Goal: Find specific page/section: Find specific page/section

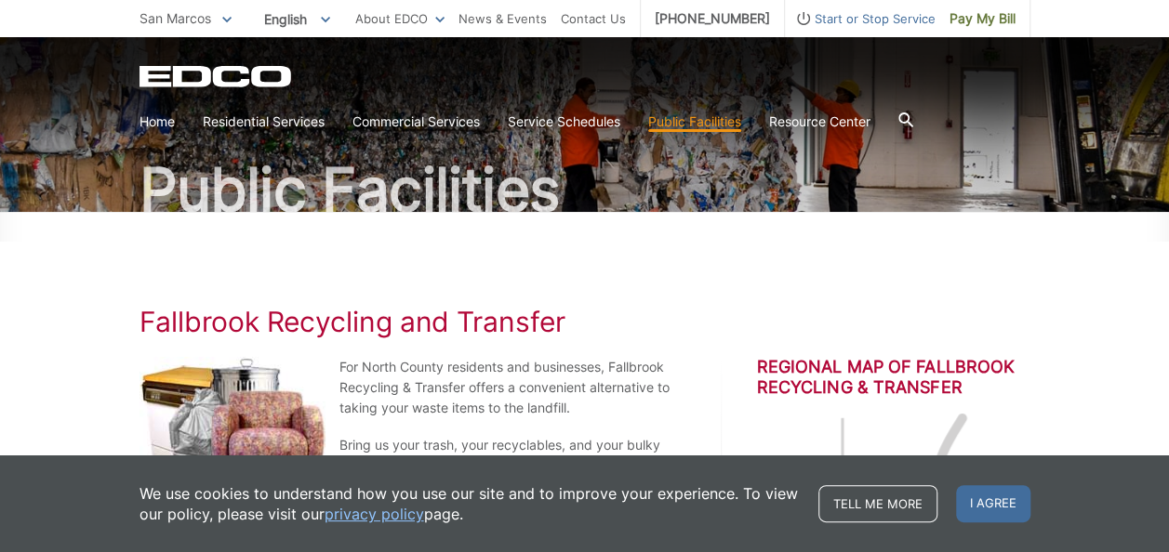
scroll to position [124, 0]
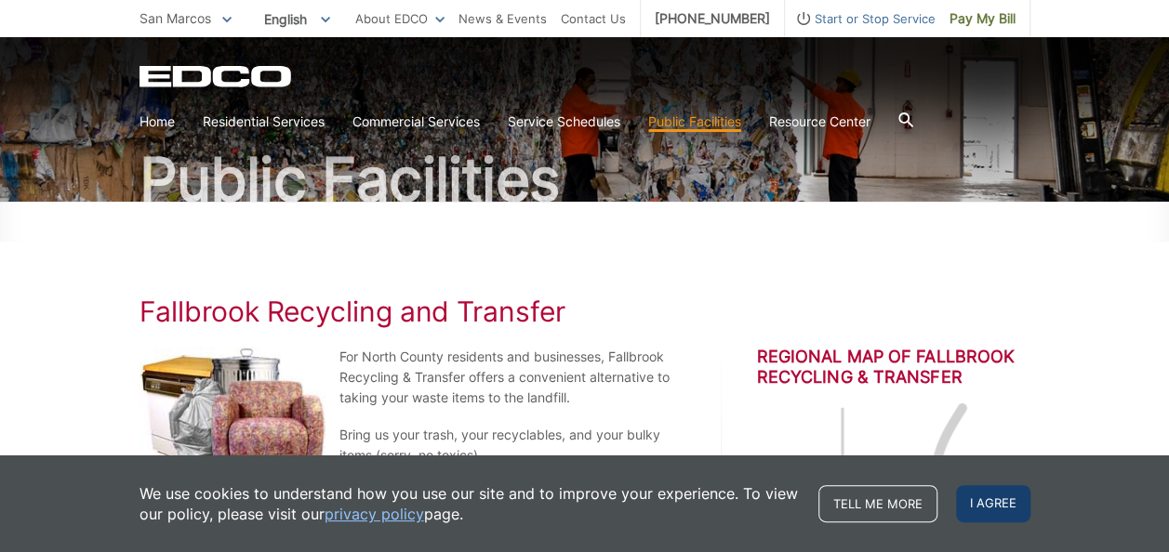
click at [986, 504] on span "I agree" at bounding box center [993, 503] width 74 height 37
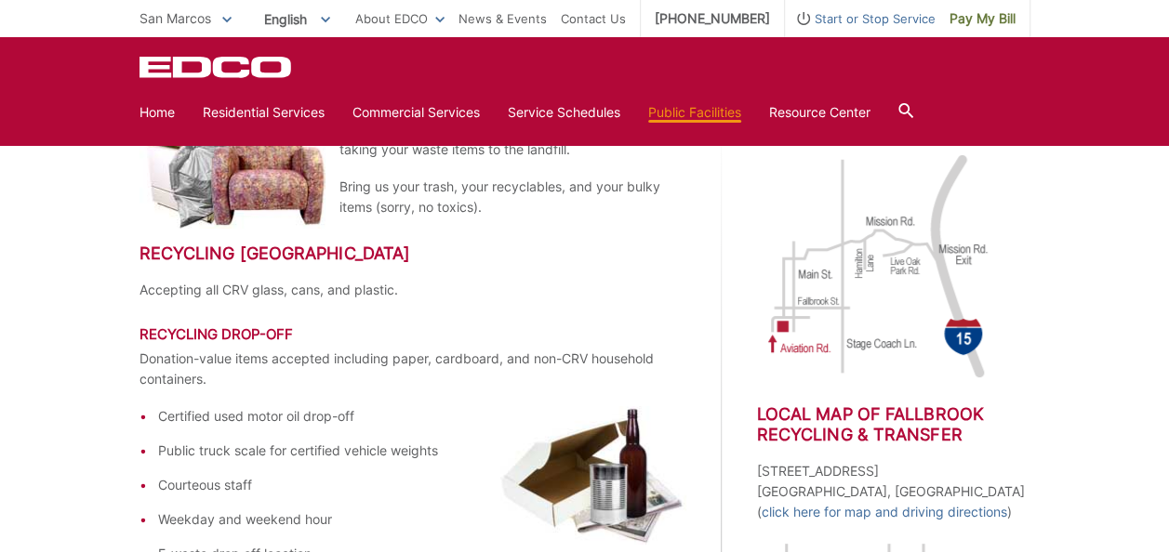
scroll to position [310, 0]
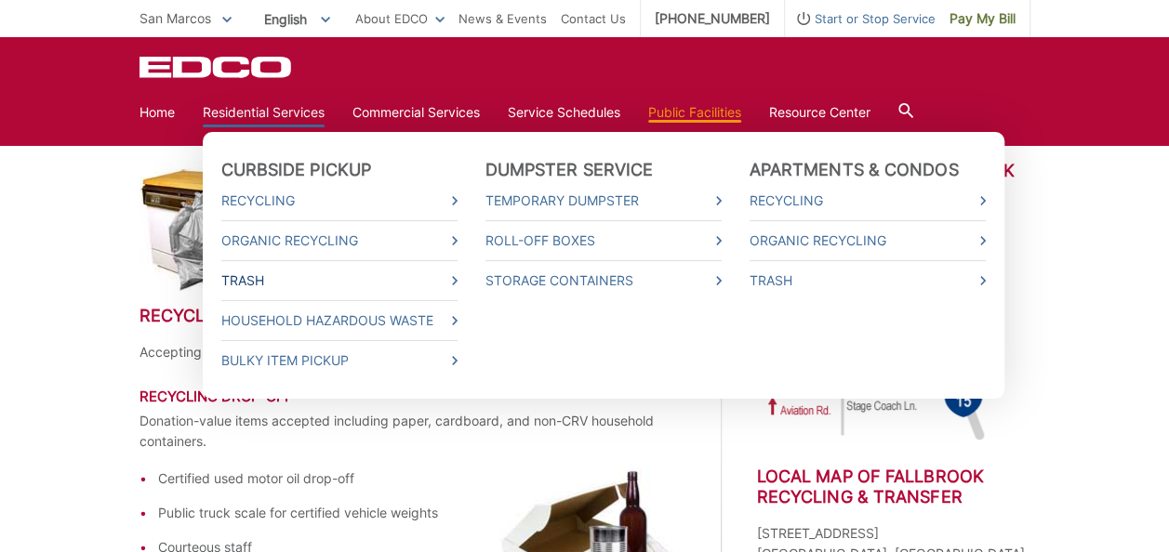
click at [268, 281] on link "Trash" at bounding box center [339, 281] width 236 height 20
